Goal: Task Accomplishment & Management: Manage account settings

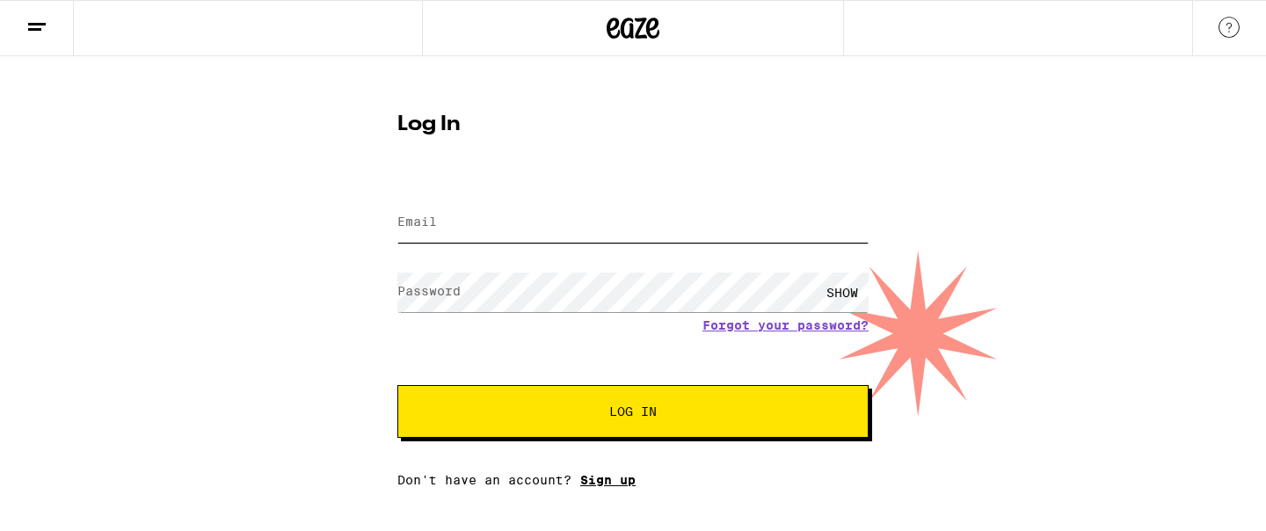
type input "[EMAIL_ADDRESS][DOMAIN_NAME]"
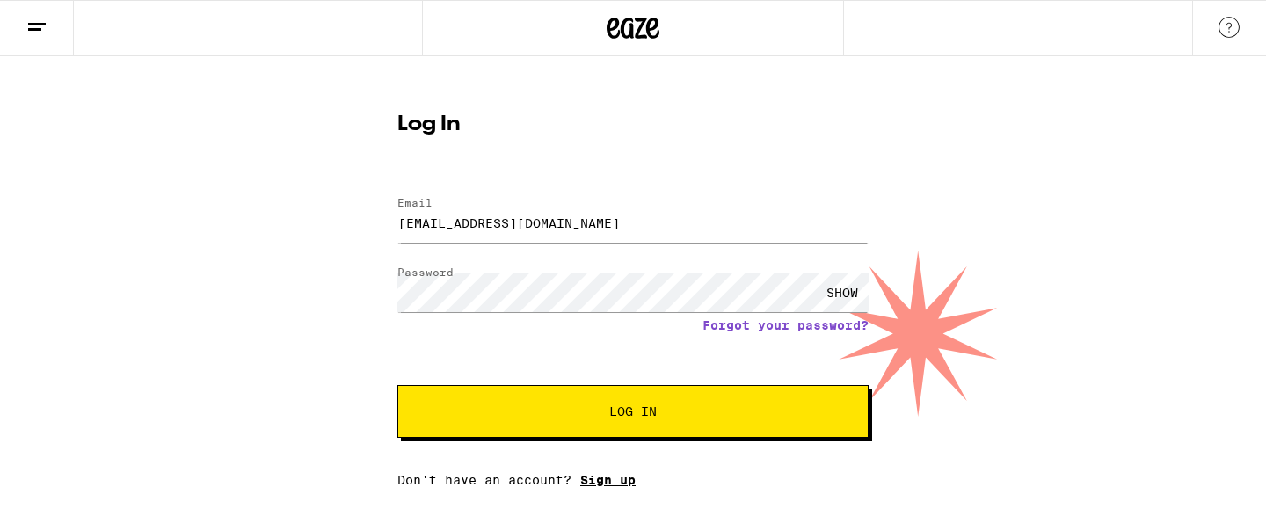
click at [619, 476] on link "Sign up" at bounding box center [607, 480] width 55 height 14
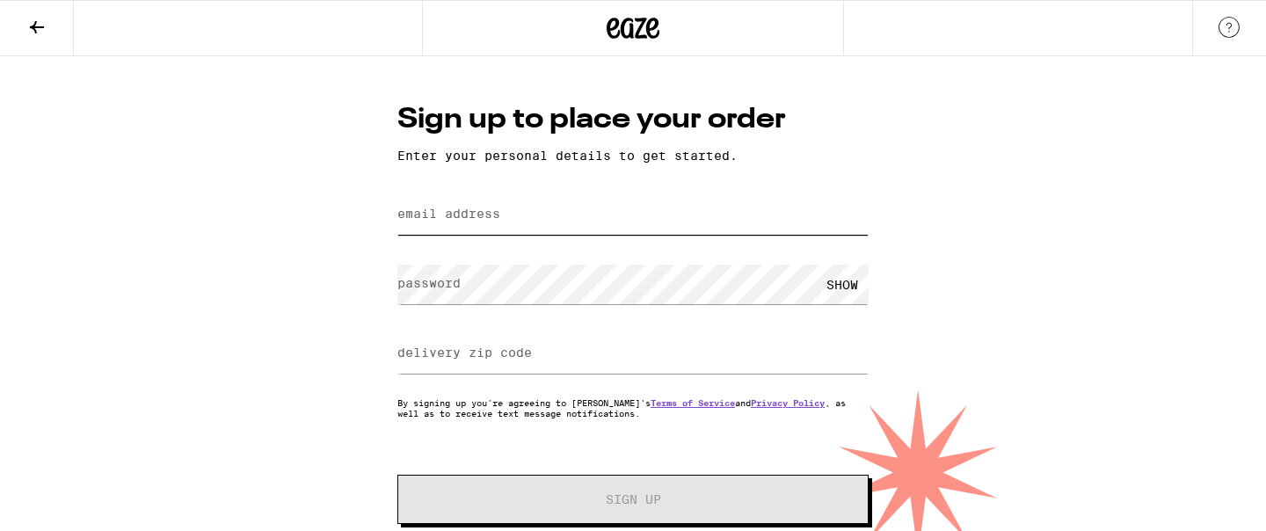
click at [544, 230] on input "email address" at bounding box center [633, 215] width 471 height 40
type input "[EMAIL_ADDRESS][DOMAIN_NAME]"
type input "92103"
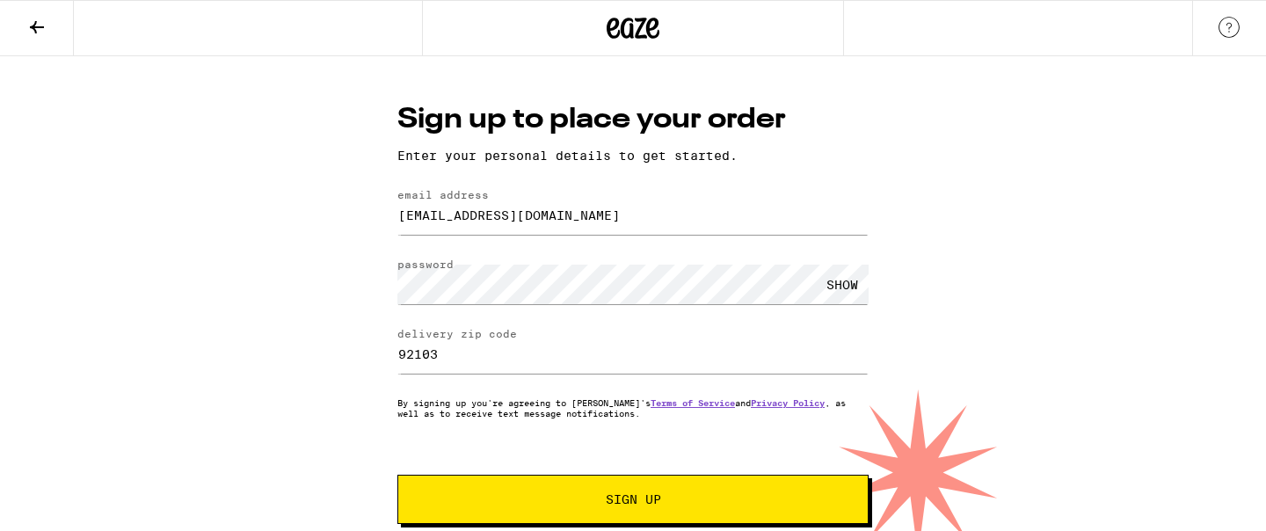
click at [642, 16] on icon at bounding box center [633, 28] width 53 height 32
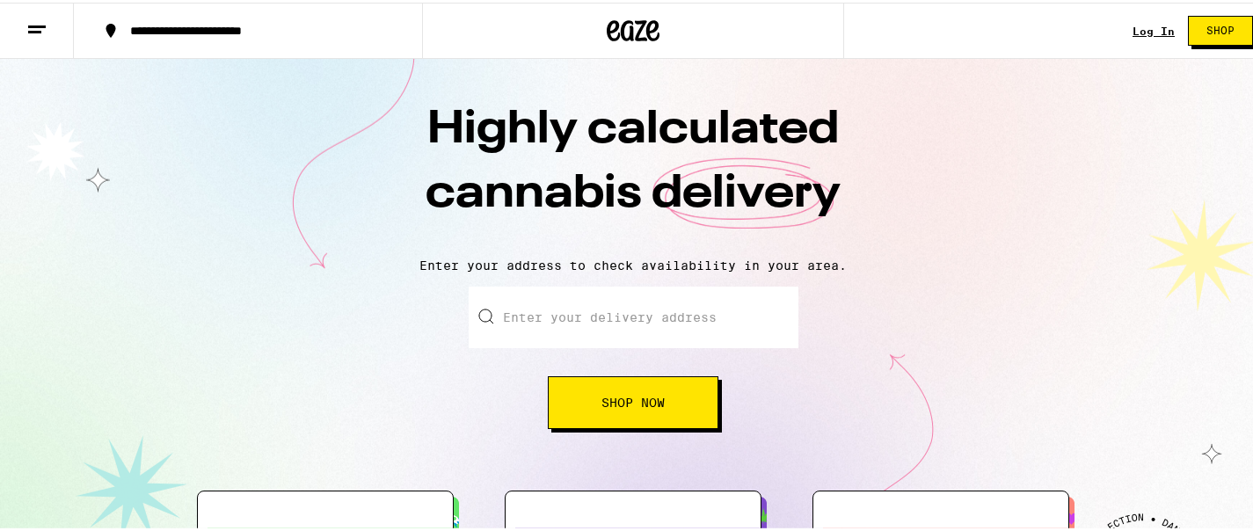
click at [1134, 26] on link "Log In" at bounding box center [1154, 28] width 42 height 11
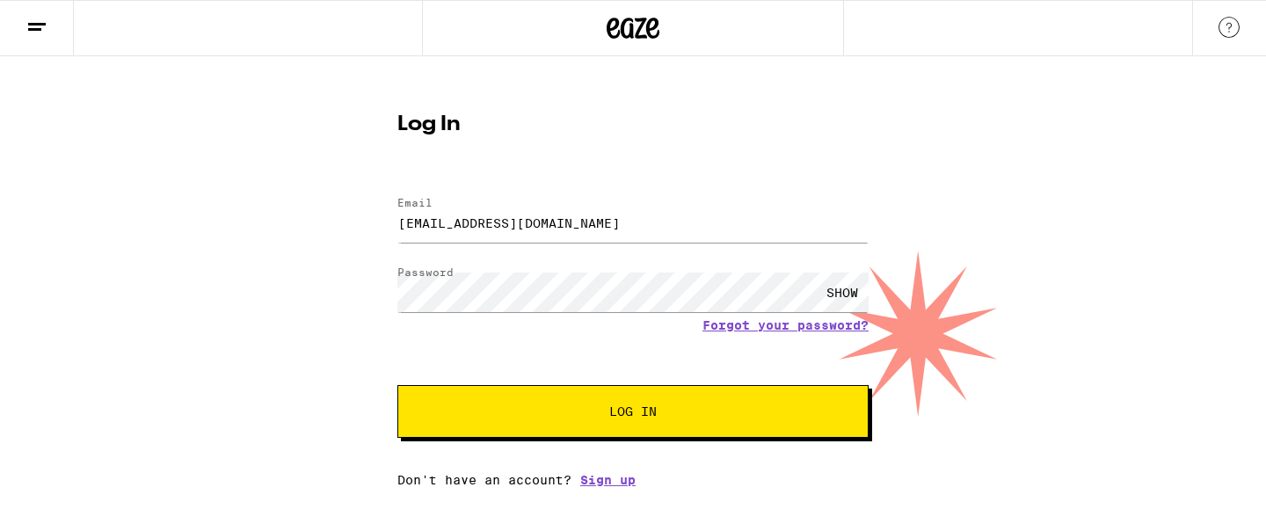
click at [592, 412] on span "Log In" at bounding box center [633, 411] width 329 height 12
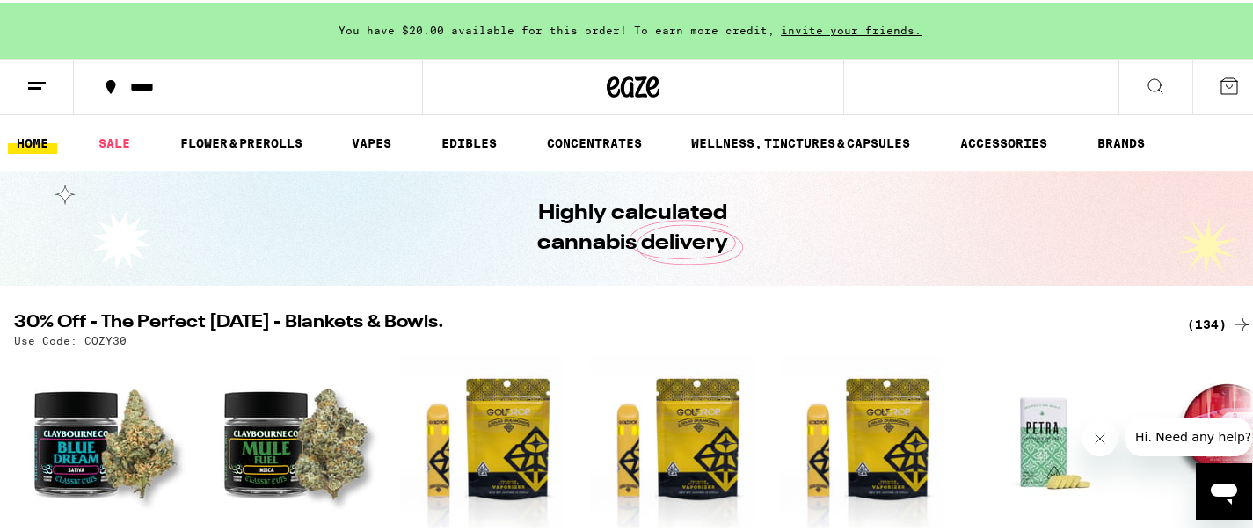
click at [45, 83] on icon at bounding box center [36, 83] width 21 height 21
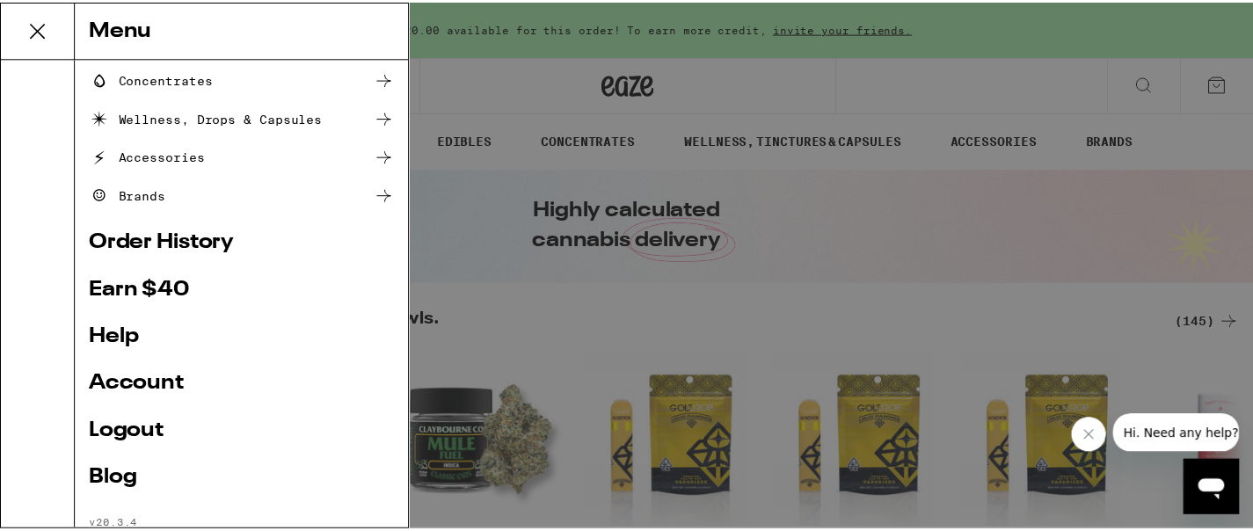
scroll to position [277, 0]
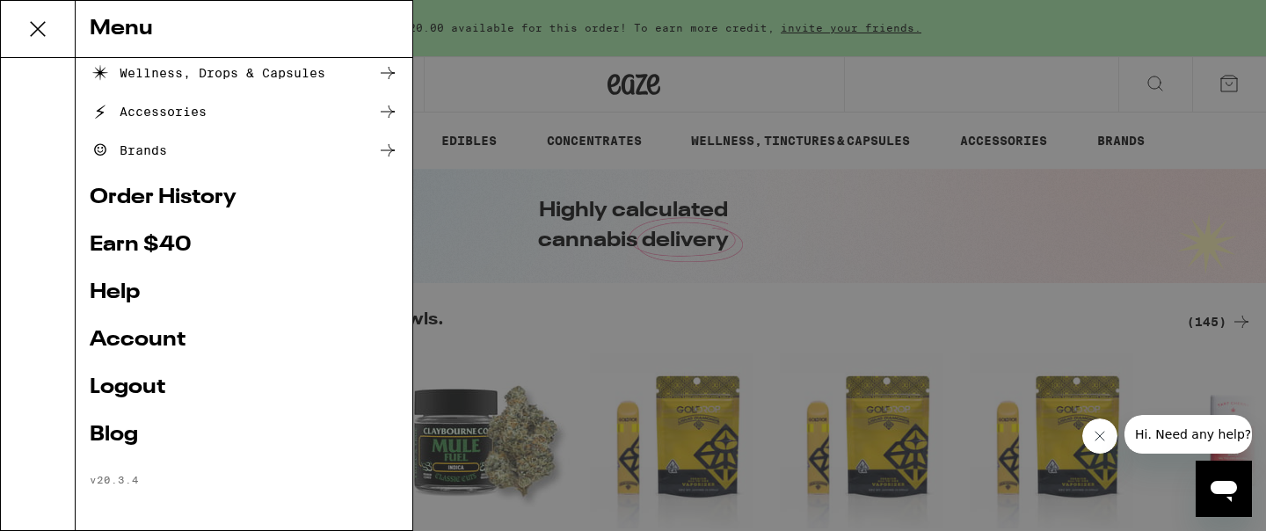
click at [146, 332] on link "Account" at bounding box center [244, 340] width 309 height 21
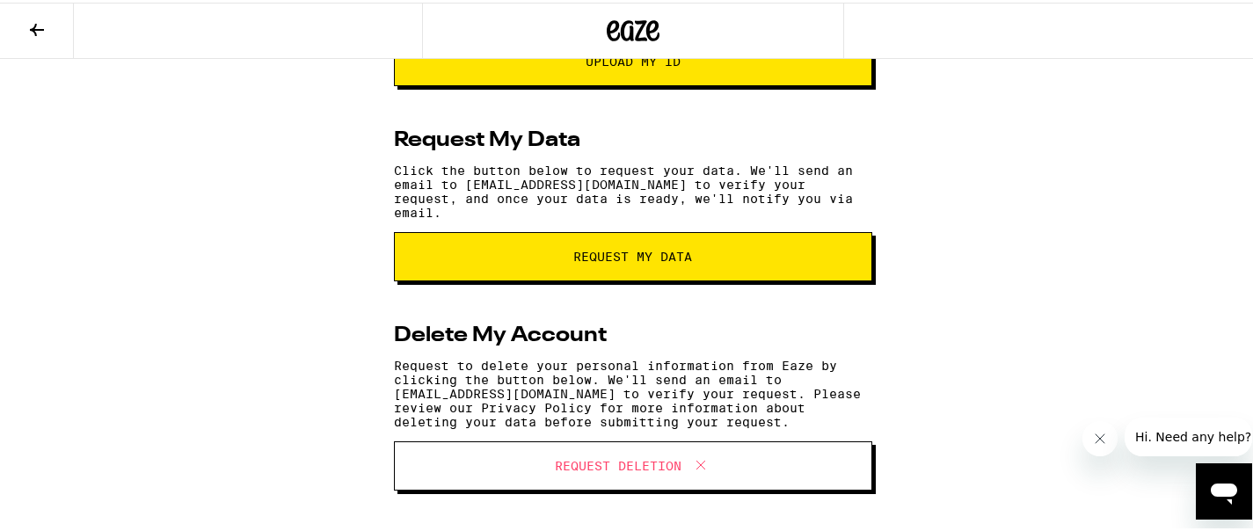
scroll to position [400, 0]
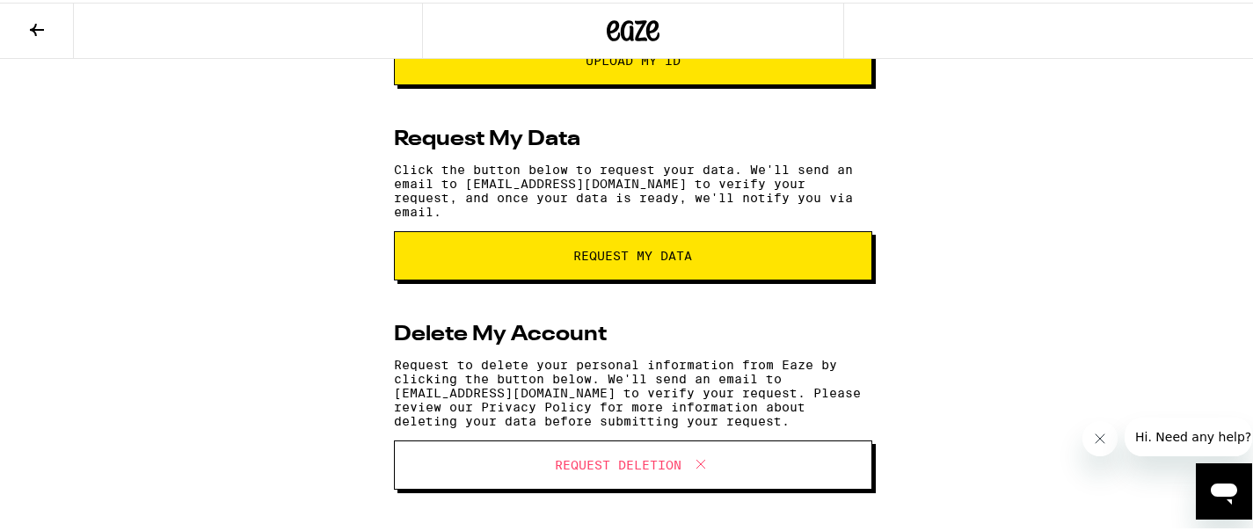
click at [582, 468] on span "Request Deletion" at bounding box center [618, 462] width 127 height 12
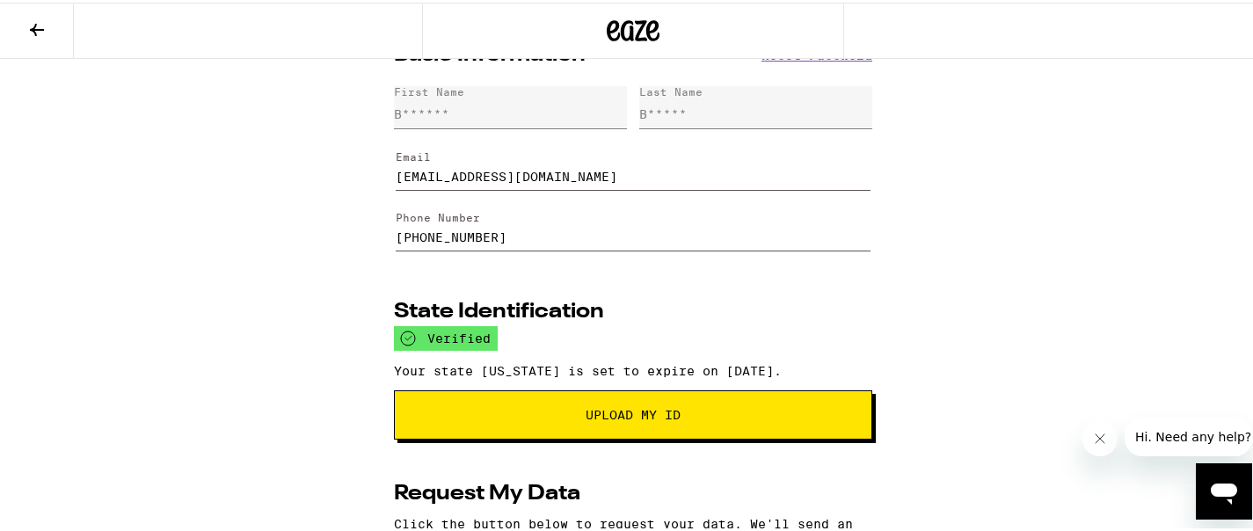
scroll to position [0, 0]
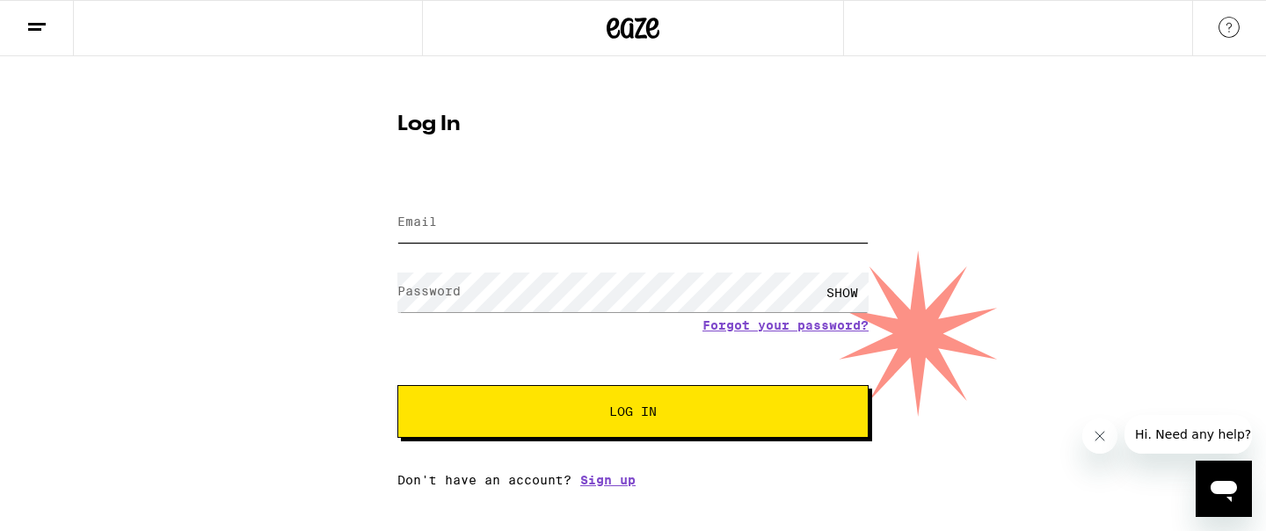
type input "[EMAIL_ADDRESS][DOMAIN_NAME]"
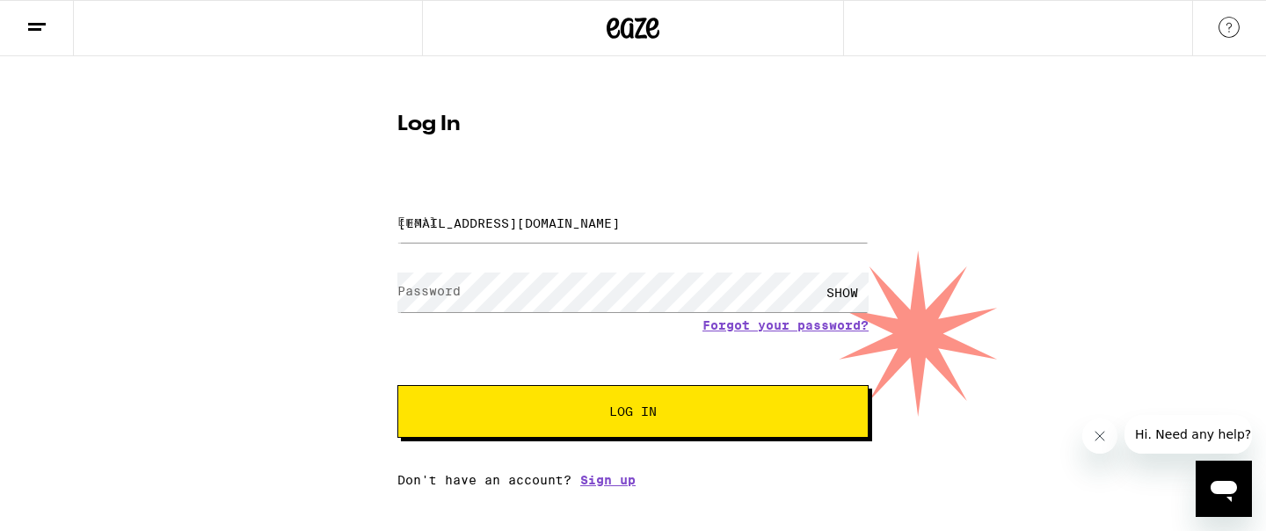
click at [684, 426] on button "Log In" at bounding box center [633, 411] width 471 height 53
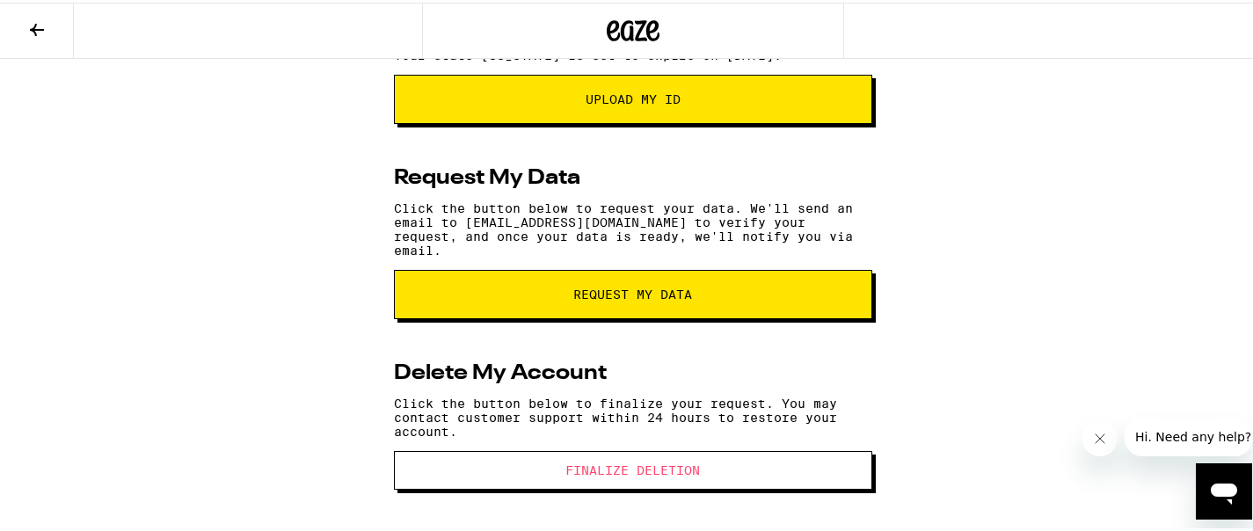
click at [663, 467] on span "Finalize Deletion" at bounding box center [633, 468] width 135 height 12
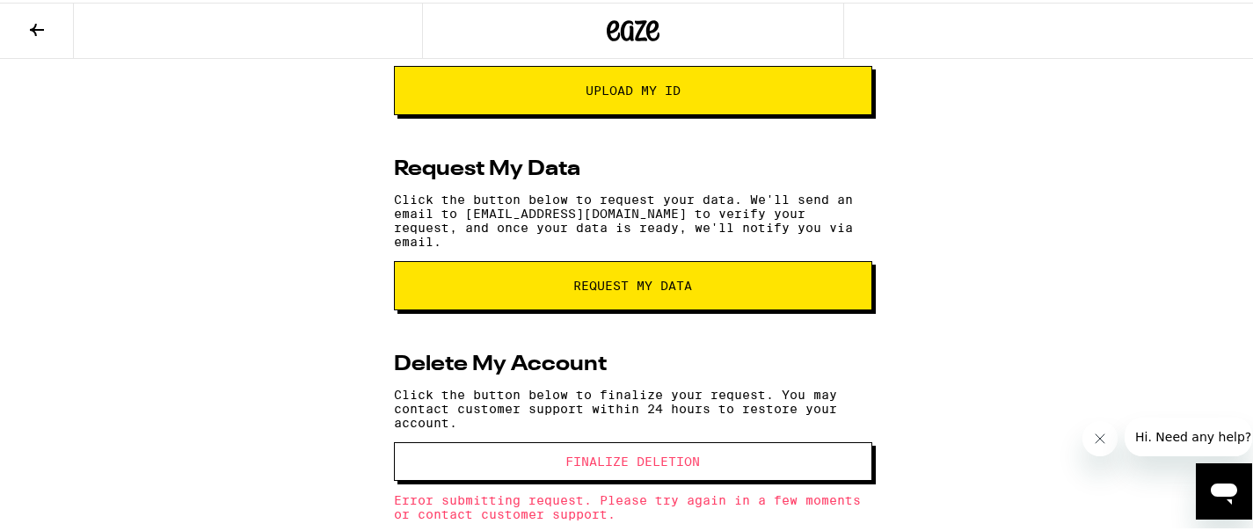
scroll to position [413, 0]
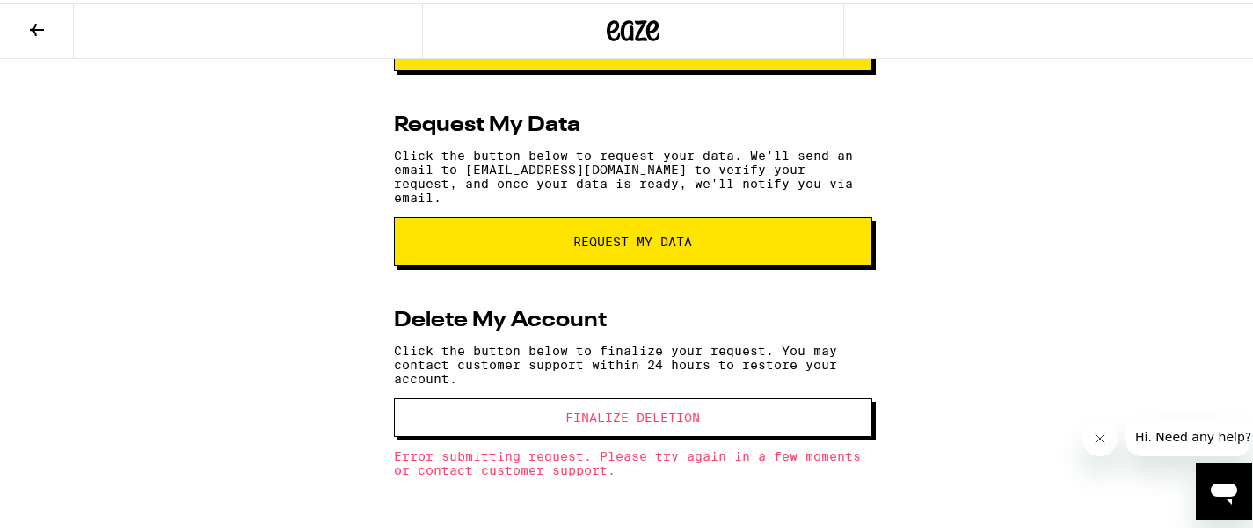
click at [626, 402] on button "Finalize Deletion" at bounding box center [633, 415] width 478 height 39
click at [626, 409] on span "Finalize Deletion" at bounding box center [633, 415] width 135 height 12
click at [626, 402] on button "Finalize Deletion" at bounding box center [633, 415] width 478 height 39
click at [626, 409] on span "Finalize Deletion" at bounding box center [633, 415] width 135 height 12
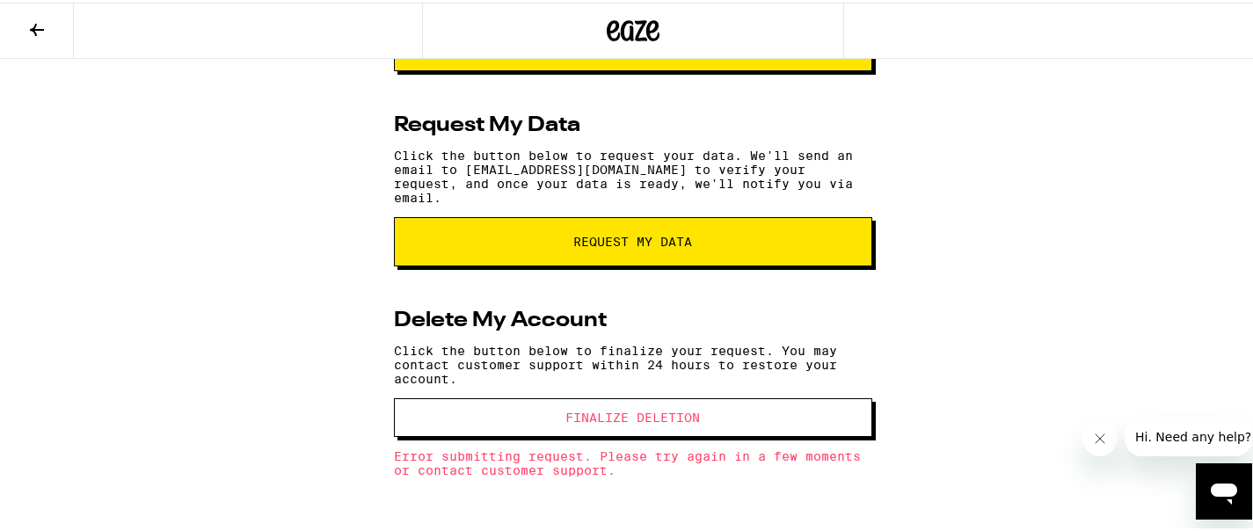
click at [626, 402] on button "Finalize Deletion" at bounding box center [633, 415] width 478 height 39
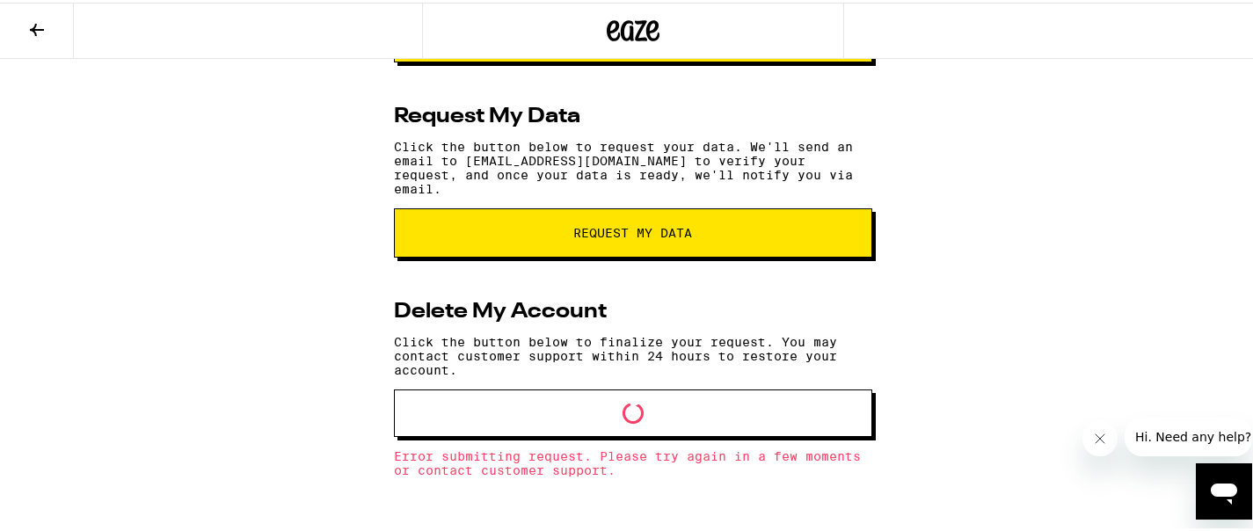
click at [626, 402] on button "Loading" at bounding box center [633, 410] width 478 height 47
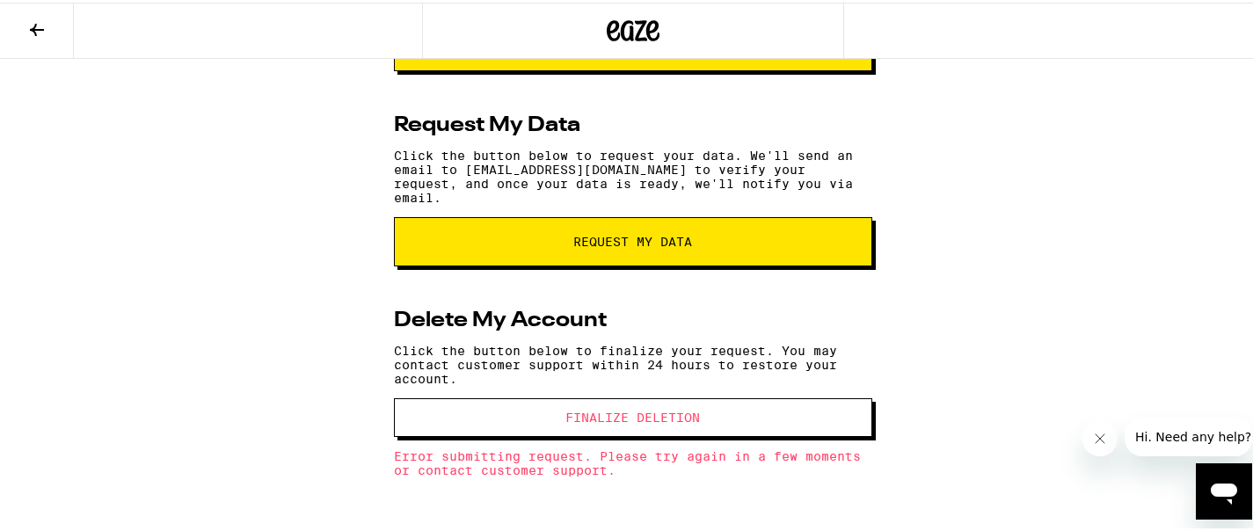
click at [626, 409] on span "Finalize Deletion" at bounding box center [633, 415] width 135 height 12
click at [626, 402] on button "Finalize Deletion" at bounding box center [633, 415] width 478 height 39
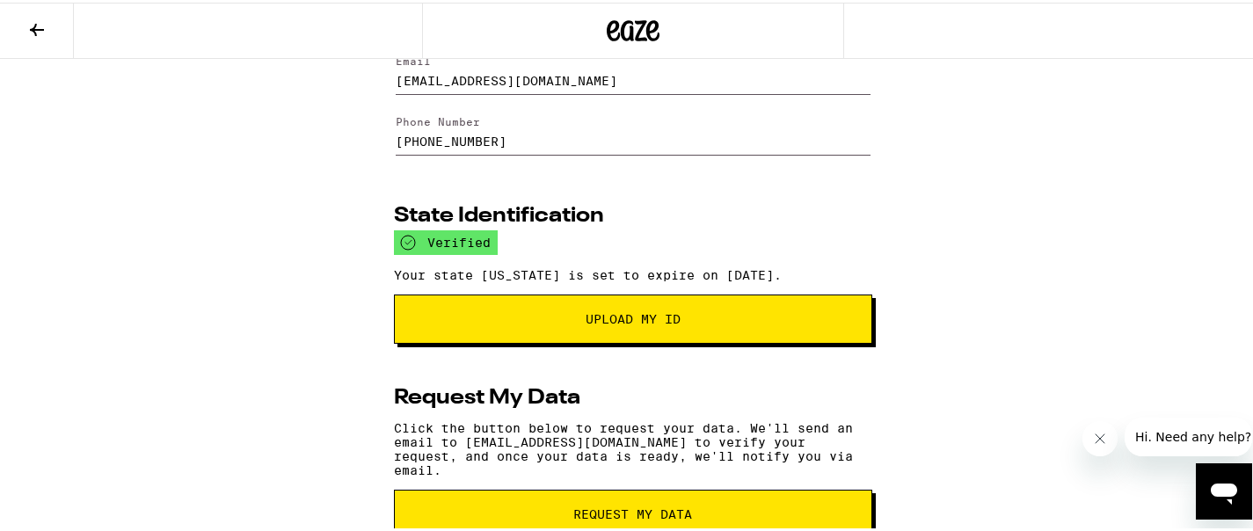
scroll to position [0, 0]
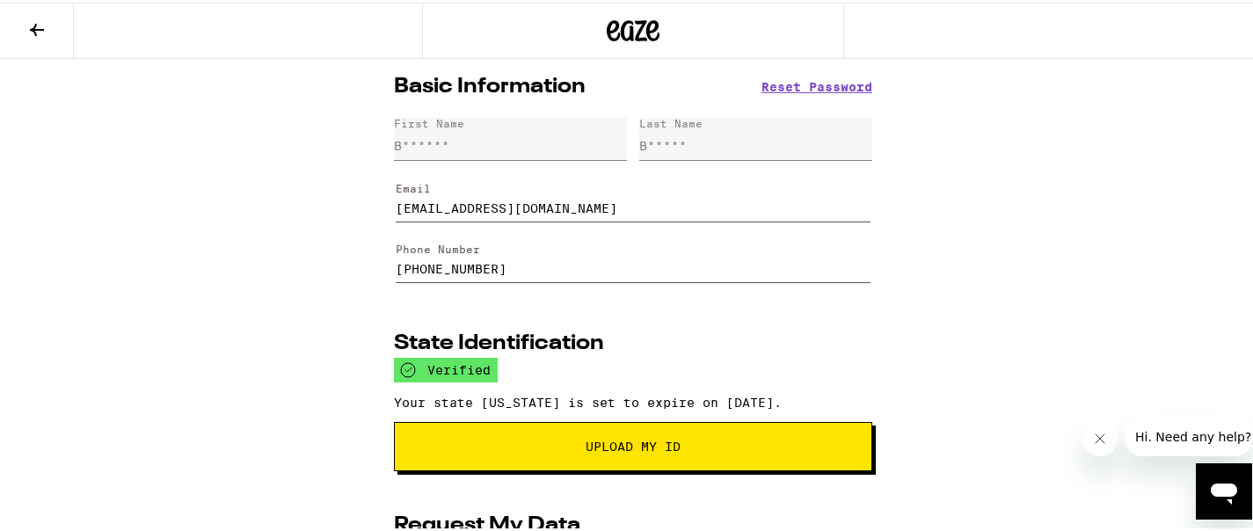
click at [672, 21] on div at bounding box center [633, 28] width 422 height 56
click at [646, 22] on icon at bounding box center [652, 28] width 13 height 21
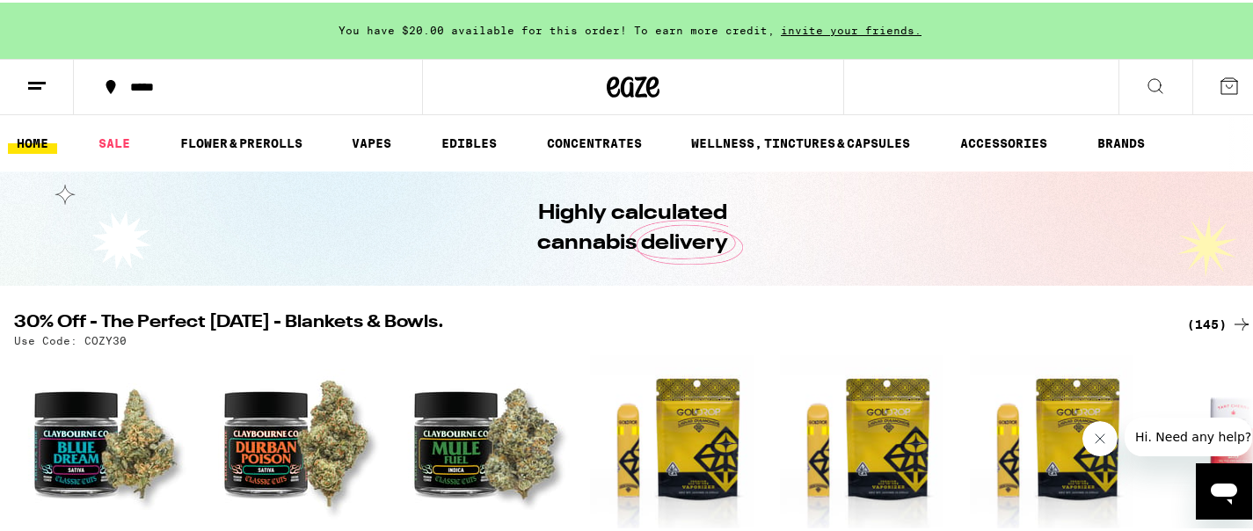
click at [42, 80] on line at bounding box center [37, 80] width 18 height 0
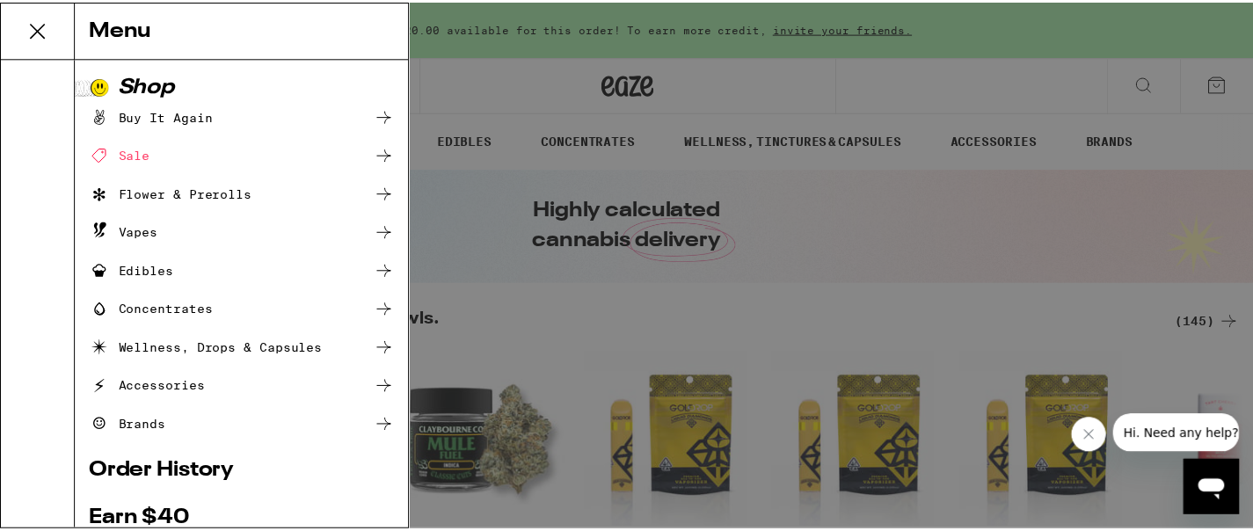
scroll to position [277, 0]
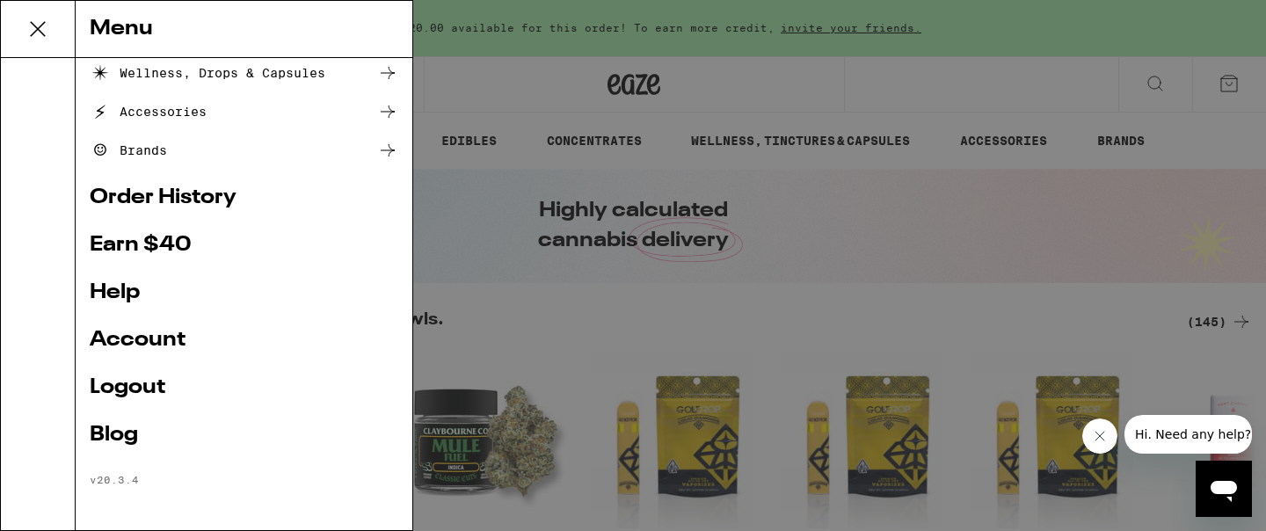
click at [136, 383] on link "Logout" at bounding box center [244, 387] width 309 height 21
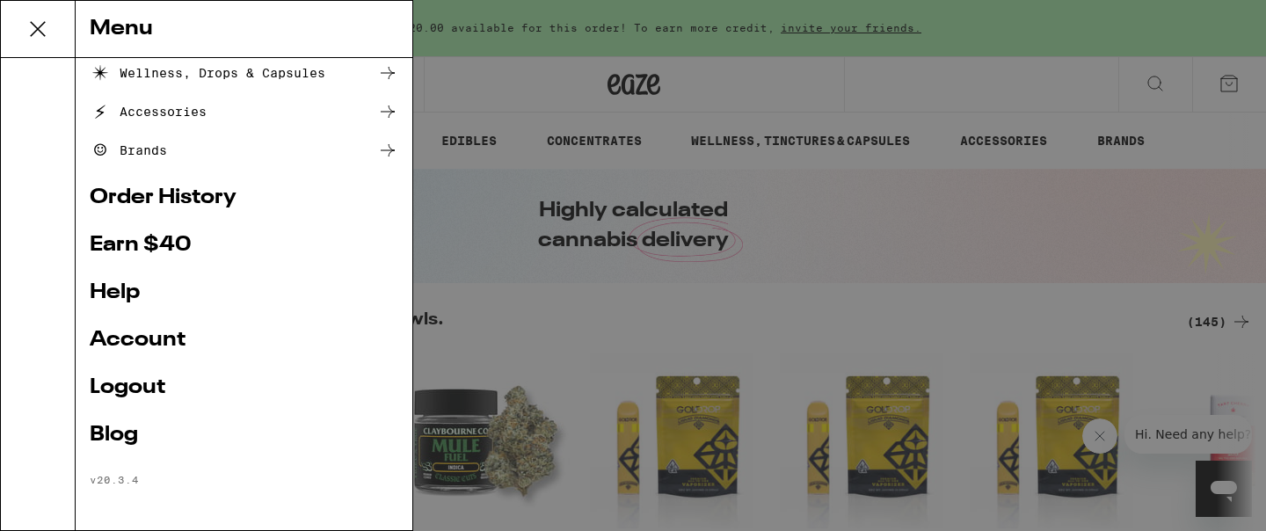
scroll to position [159, 0]
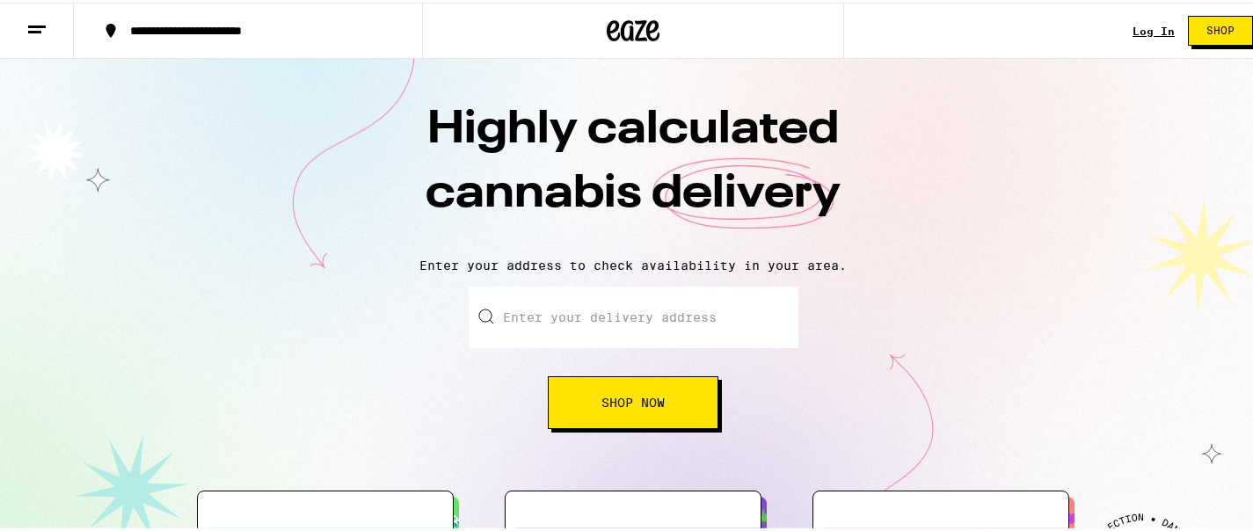
click at [1137, 27] on link "Log In" at bounding box center [1154, 28] width 42 height 11
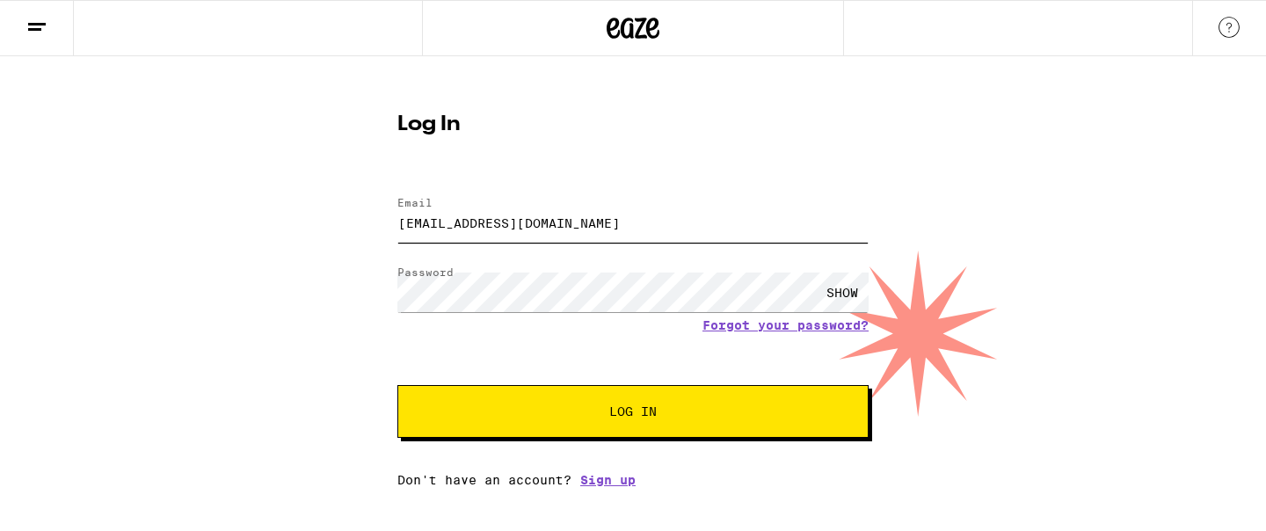
click at [579, 231] on input "[EMAIL_ADDRESS][DOMAIN_NAME]" at bounding box center [633, 223] width 471 height 40
type input "[EMAIL_ADDRESS][DOMAIN_NAME]"
click at [595, 415] on span "Log In" at bounding box center [633, 411] width 329 height 12
